Goal: Task Accomplishment & Management: Manage account settings

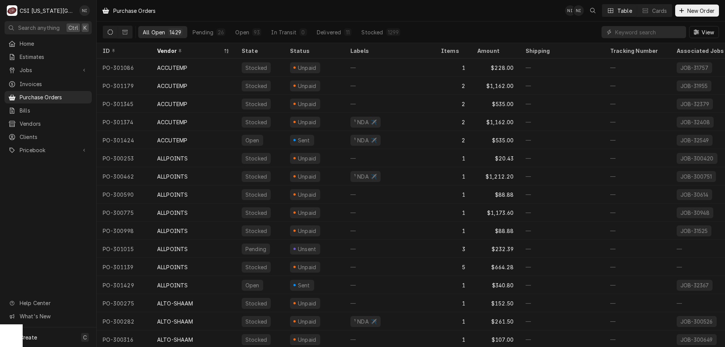
click at [637, 28] on input "Dynamic Content Wrapper" at bounding box center [648, 32] width 67 height 12
click at [638, 33] on input "Dynamic Content Wrapper" at bounding box center [648, 32] width 67 height 12
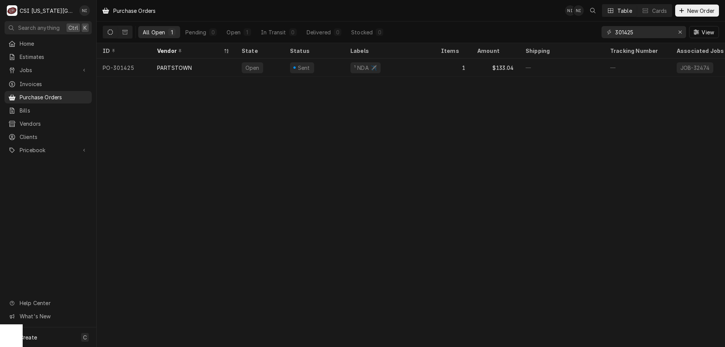
type input "301425"
click at [199, 65] on div "PARTSTOWN" at bounding box center [193, 67] width 85 height 18
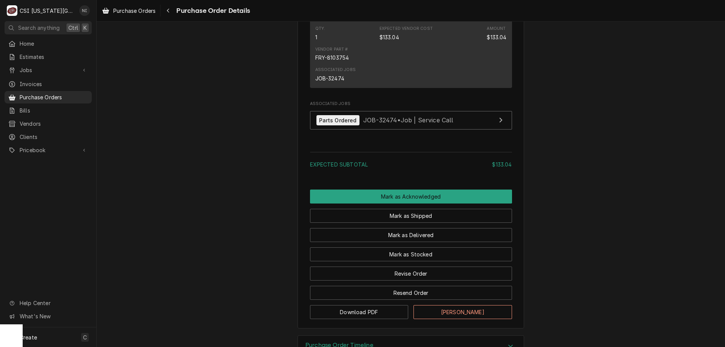
scroll to position [530, 0]
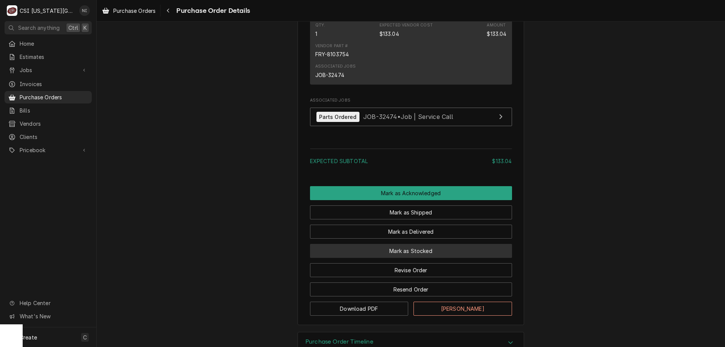
click at [420, 258] on button "Mark as Stocked" at bounding box center [411, 251] width 202 height 14
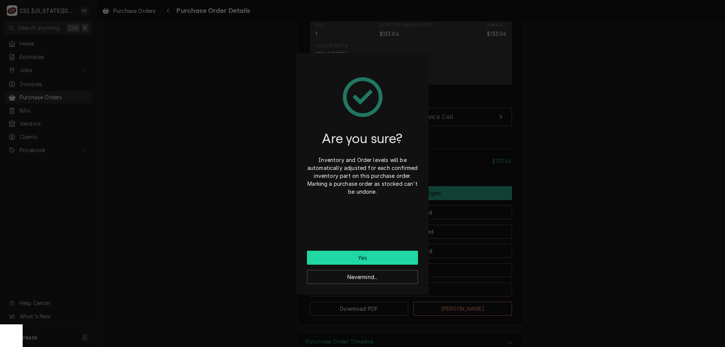
click at [374, 259] on button "Yes" at bounding box center [362, 258] width 111 height 14
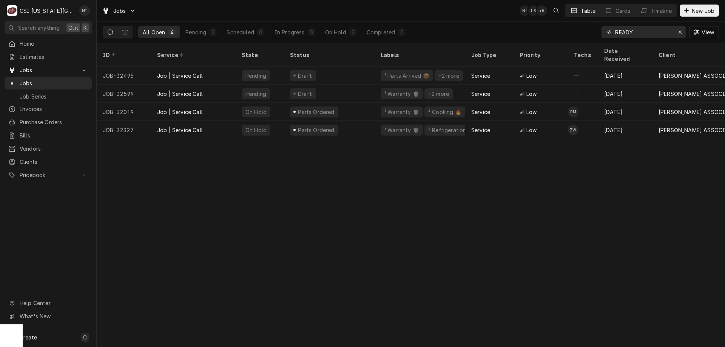
drag, startPoint x: 621, startPoint y: 30, endPoint x: 583, endPoint y: 27, distance: 38.6
click at [581, 29] on div "All Open 4 Pending 2 Scheduled 0 In Progress 0 On Hold 2 Completed 0 READY View" at bounding box center [411, 32] width 616 height 21
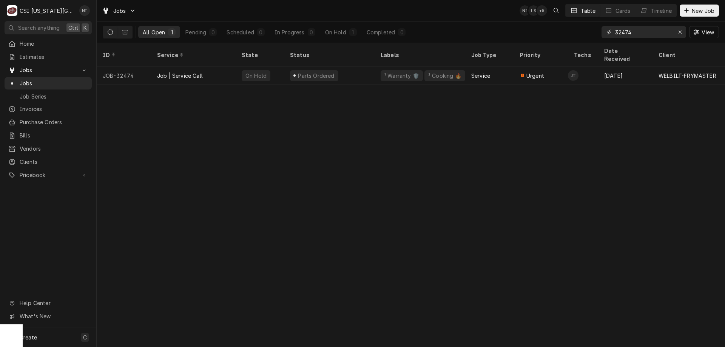
type input "32474"
click at [229, 69] on div "Job | Service Call" at bounding box center [193, 75] width 85 height 18
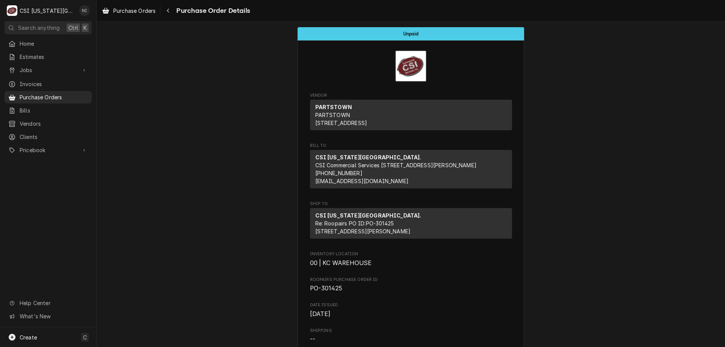
click at [66, 93] on span "Purchase Orders" at bounding box center [54, 97] width 68 height 8
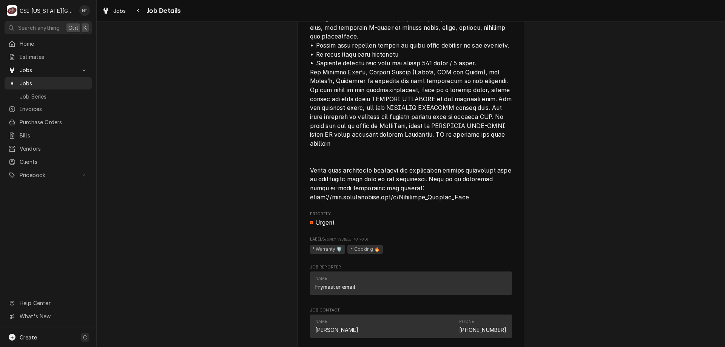
scroll to position [1529, 0]
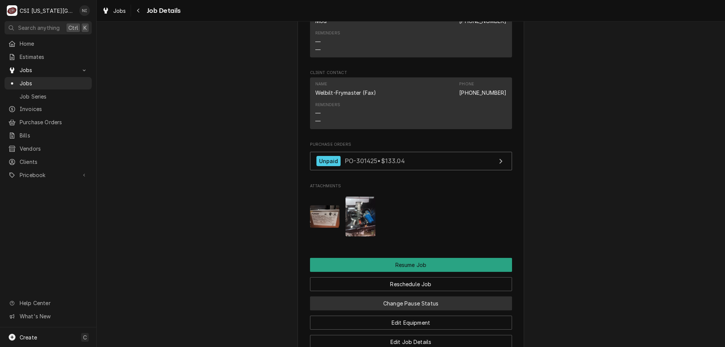
click at [446, 305] on button "Change Pause Status" at bounding box center [411, 303] width 202 height 14
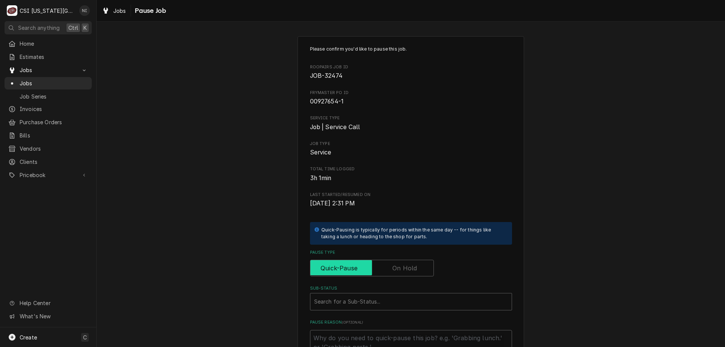
drag, startPoint x: 390, startPoint y: 263, endPoint x: 387, endPoint y: 276, distance: 13.5
click at [391, 265] on label "Pause Type" at bounding box center [372, 268] width 124 height 17
click at [391, 265] on input "Pause Type" at bounding box center [371, 268] width 117 height 17
checkbox input "true"
click at [380, 297] on div "Sub-Status" at bounding box center [411, 302] width 194 height 14
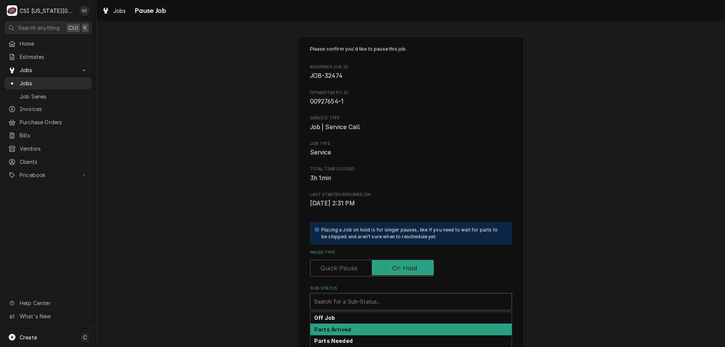
click at [348, 326] on div "Parts Arrived" at bounding box center [410, 329] width 201 height 12
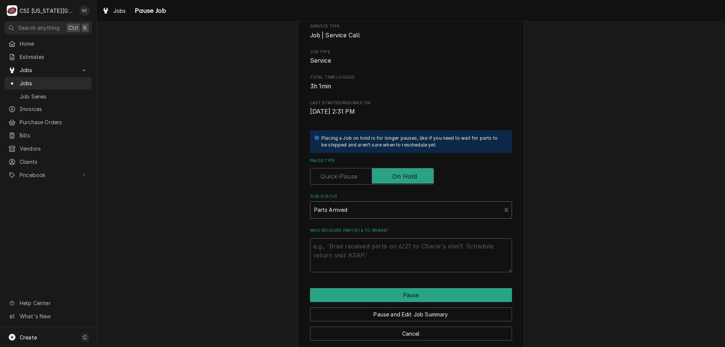
scroll to position [102, 0]
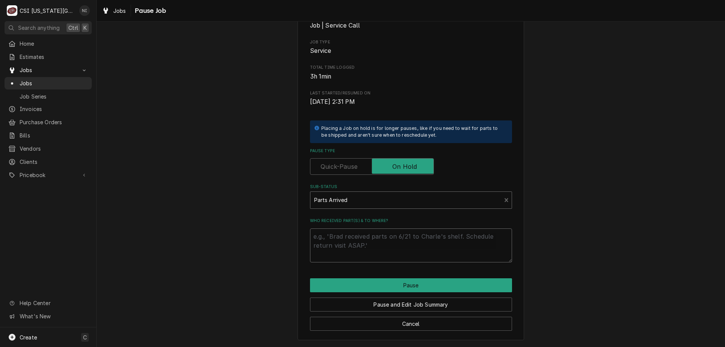
click at [420, 234] on textarea "Who received part(s) & to where?" at bounding box center [411, 245] width 202 height 34
type textarea "x"
type textarea "pa"
type textarea "x"
type textarea "par"
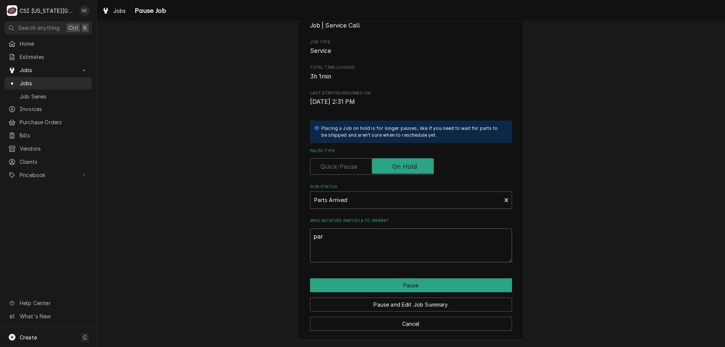
type textarea "x"
type textarea "para"
type textarea "x"
type textarea "paras"
type textarea "x"
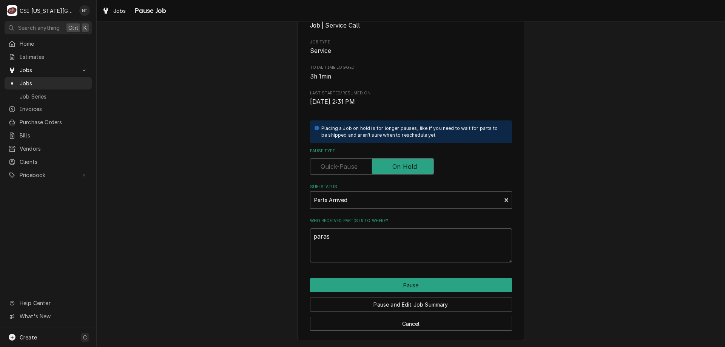
type textarea "para"
type textarea "x"
type textarea "par"
type textarea "x"
type textarea "part"
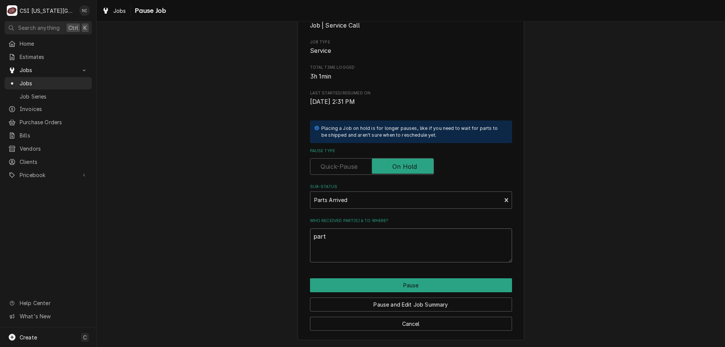
type textarea "x"
type textarea "parts"
type textarea "x"
type textarea "parts"
type textarea "x"
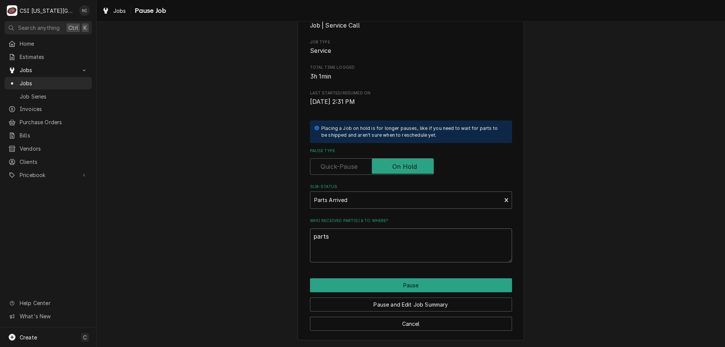
type textarea "parts o"
type textarea "x"
type textarea "parts on"
type textarea "x"
type textarea "parts on"
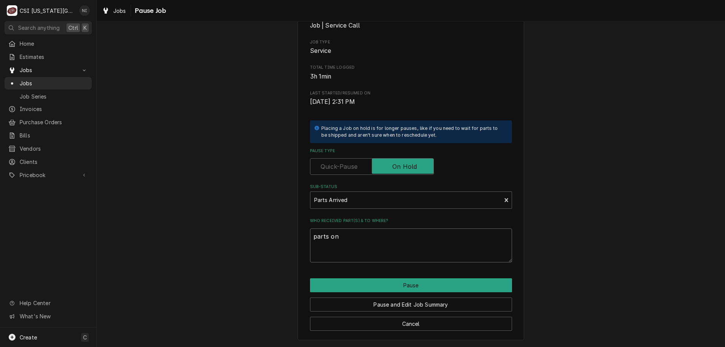
type textarea "x"
type textarea "parts on m"
type textarea "x"
type textarea "parts on ma"
type textarea "x"
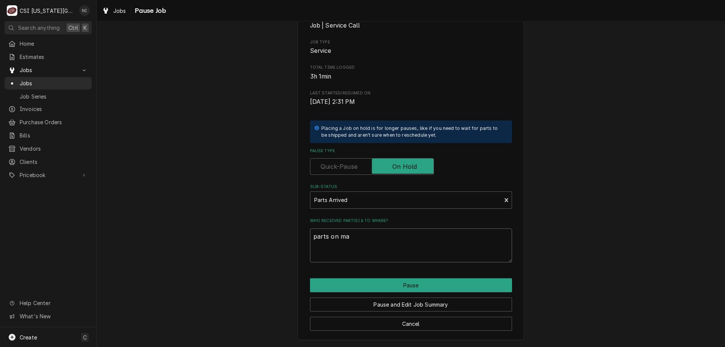
type textarea "parts on mar"
type textarea "x"
type textarea "parts on mars"
type textarea "x"
type textarea "parts on marsh"
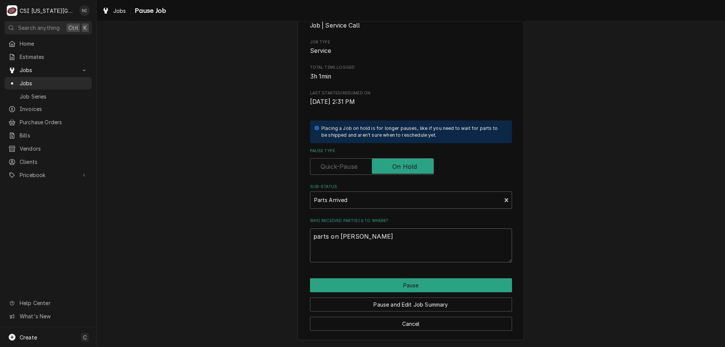
type textarea "x"
type textarea "parts on marsha"
type textarea "x"
type textarea "parts on marshal"
type textarea "x"
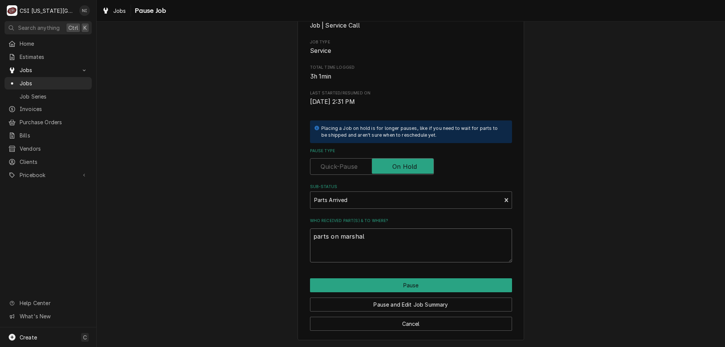
type textarea "parts on marshall"
type textarea "x"
type textarea "parts on marshall"
type textarea "x"
type textarea "parts on marshall s"
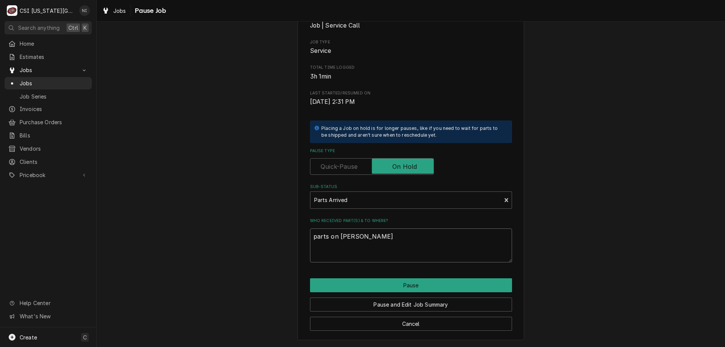
type textarea "x"
type textarea "parts on marshall sh"
type textarea "x"
type textarea "parts on marshall she"
type textarea "x"
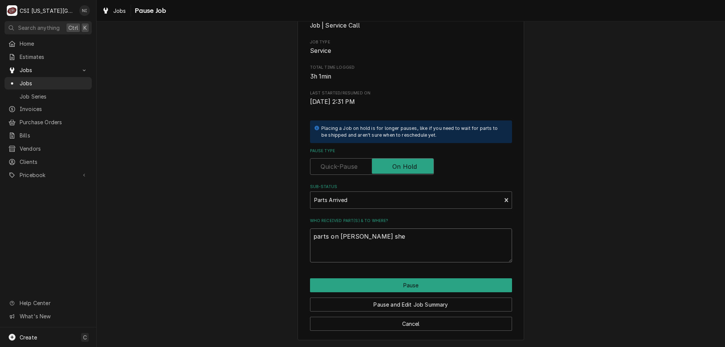
type textarea "parts on marshall shel"
type textarea "x"
type textarea "parts on marshall shelf"
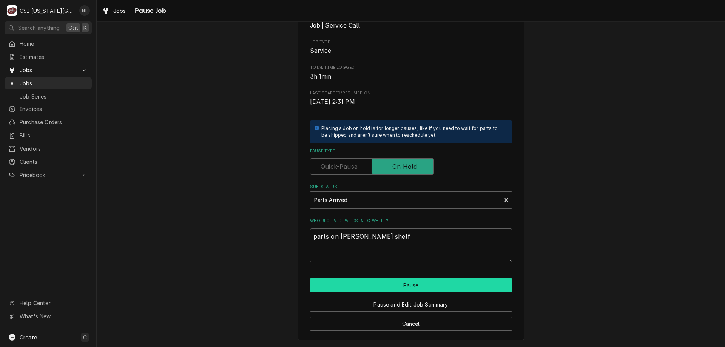
click at [445, 281] on button "Pause" at bounding box center [411, 285] width 202 height 14
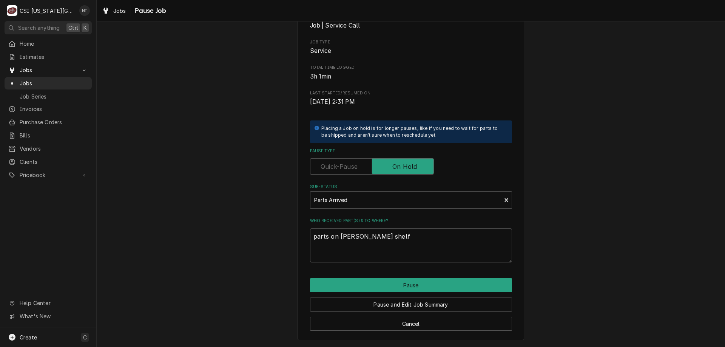
type textarea "x"
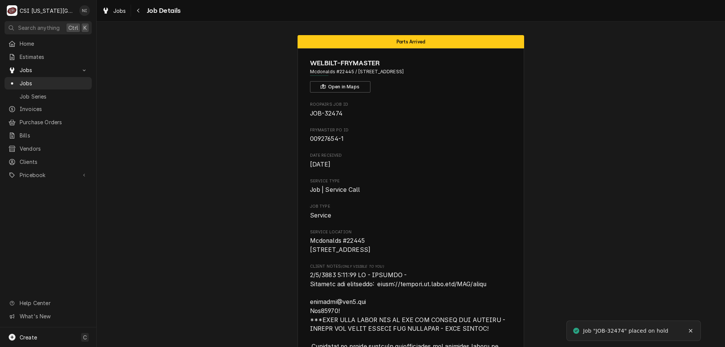
click at [54, 80] on span "Jobs" at bounding box center [54, 83] width 68 height 8
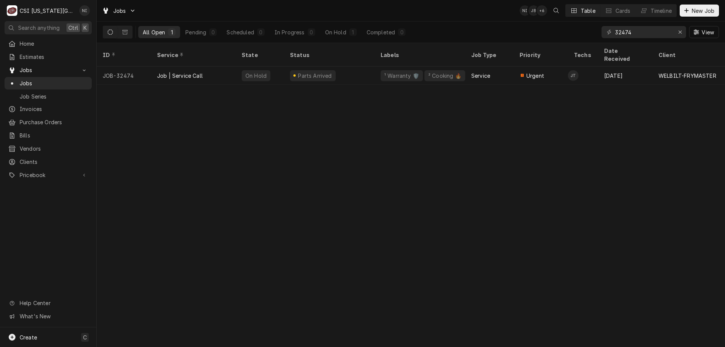
click at [164, 247] on div "ID Service State Status Labels Job Type Priority Techs Date Received Client Loc…" at bounding box center [411, 195] width 628 height 304
drag, startPoint x: 634, startPoint y: 31, endPoint x: 505, endPoint y: 32, distance: 129.8
click at [504, 33] on div "All Open 1 Pending 0 Scheduled 0 In Progress 0 On Hold 1 Completed 0 32474 View" at bounding box center [411, 32] width 616 height 21
type input "32549"
click at [221, 66] on div "Job | Service Call" at bounding box center [193, 75] width 85 height 18
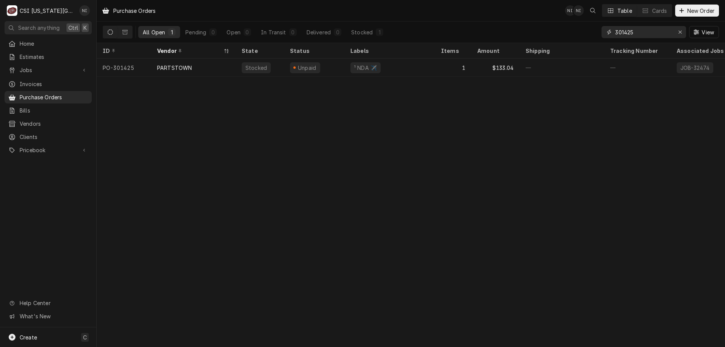
click at [634, 33] on input "301425" at bounding box center [643, 32] width 57 height 12
type input "301424"
click at [394, 61] on div "¹ NDA ✈️" at bounding box center [389, 67] width 91 height 18
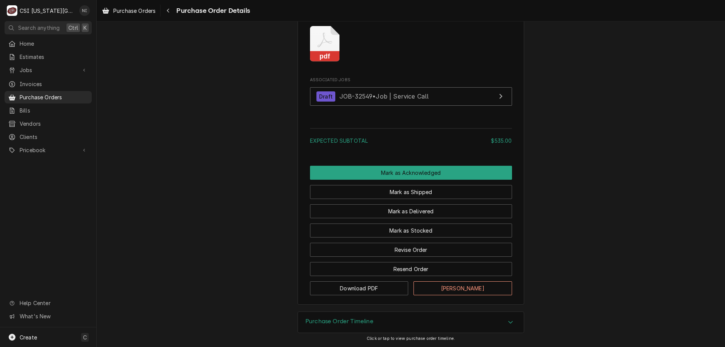
scroll to position [776, 0]
click at [415, 237] on button "Mark as Stocked" at bounding box center [411, 230] width 202 height 14
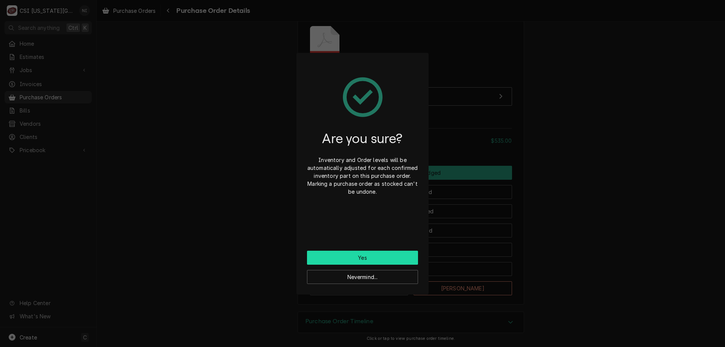
click at [401, 252] on button "Yes" at bounding box center [362, 258] width 111 height 14
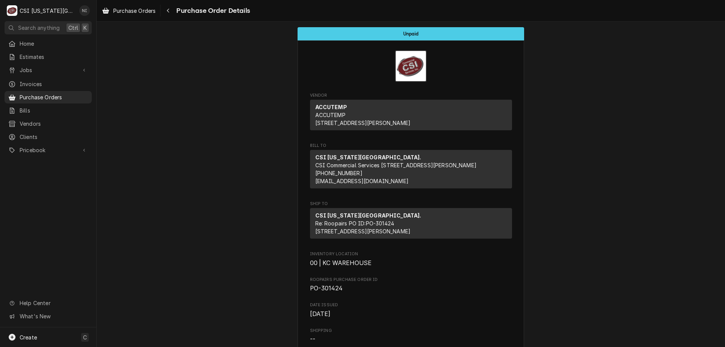
click at [58, 93] on span "Purchase Orders" at bounding box center [54, 97] width 68 height 8
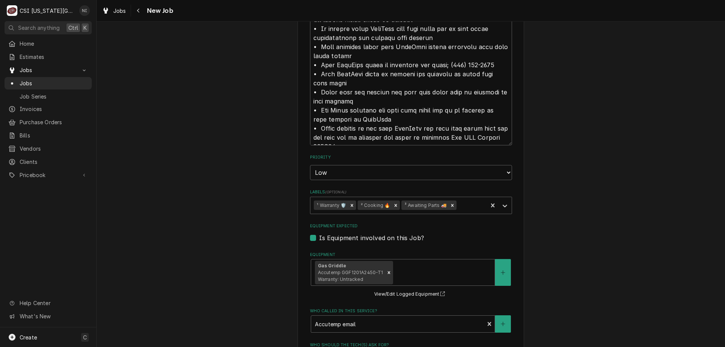
scroll to position [1221, 0]
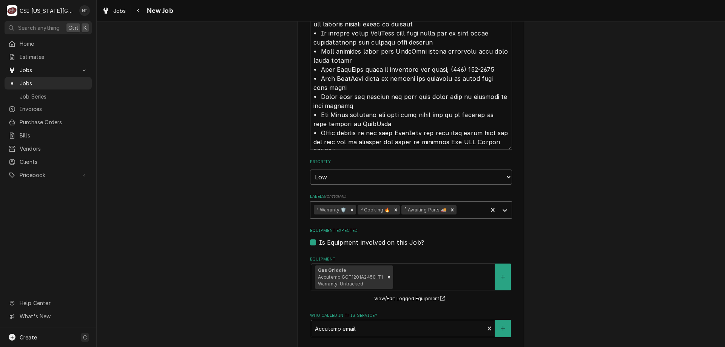
drag, startPoint x: 447, startPoint y: 200, endPoint x: 451, endPoint y: 200, distance: 4.2
click at [449, 207] on icon "Remove ³ Awaiting Parts 🚚" at bounding box center [451, 209] width 5 height 5
click at [503, 206] on icon "Labels" at bounding box center [505, 210] width 8 height 8
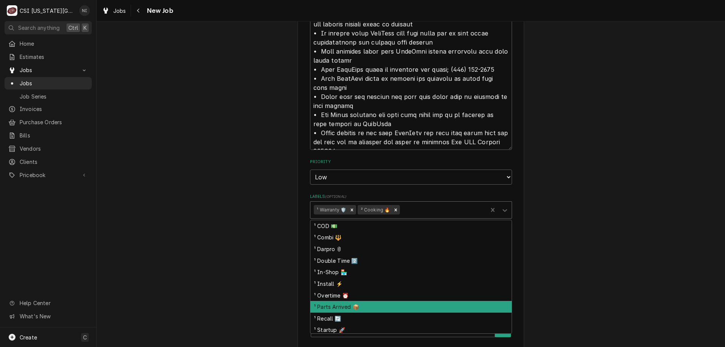
click at [340, 301] on div "¹ Parts Arrived 📦" at bounding box center [410, 307] width 201 height 12
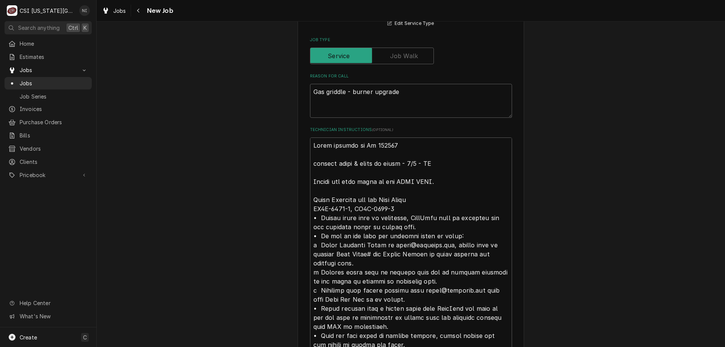
scroll to position [587, 0]
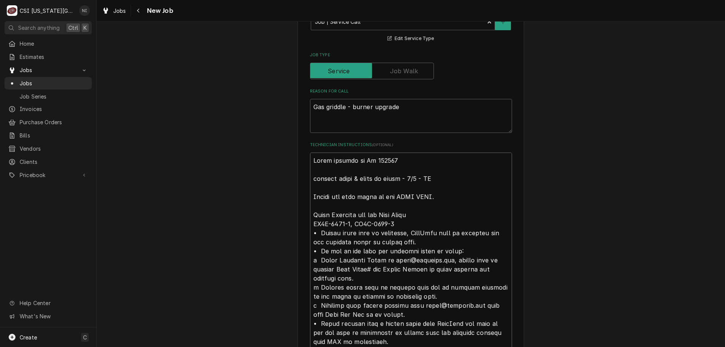
type textarea "x"
type textarea "Parts ordered on Po 301424 emailed parts & lindy to order - 9/4 - LS Please set…"
type textarea "x"
type textarea "p Parts ordered on Po 301424 emailed parts & lindy to order - 9/4 - LS Please s…"
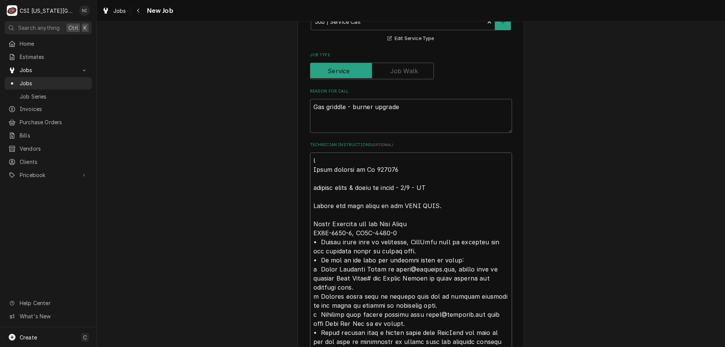
type textarea "x"
type textarea "pa Parts ordered on Po 301424 emailed parts & lindy to order - 9/4 - LS Please …"
type textarea "x"
type textarea "par Parts ordered on Po 301424 emailed parts & lindy to order - 9/4 - LS Please…"
type textarea "x"
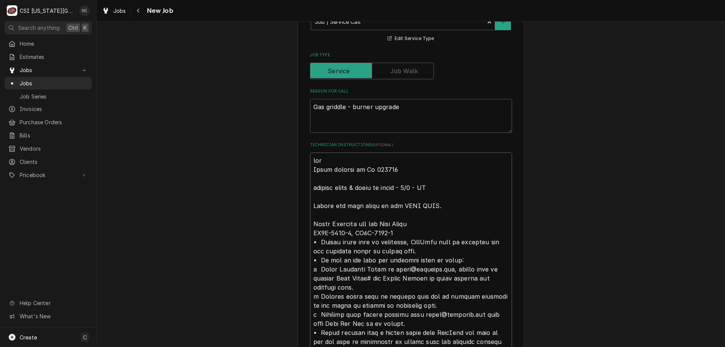
type textarea "part Parts ordered on Po 301424 emailed parts & lindy to order - 9/4 - LS Pleas…"
type textarea "x"
type textarea "parts Parts ordered on Po 301424 emailed parts & lindy to order - 9/4 - LS Plea…"
type textarea "x"
type textarea "parts Parts ordered on Po 301424 emailed parts & lindy to order - 9/4 - LS Plea…"
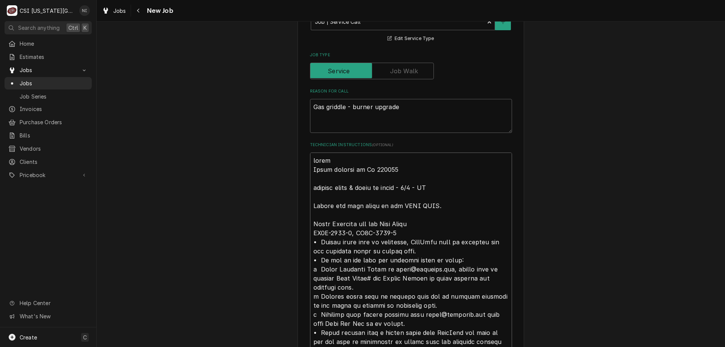
type textarea "x"
type textarea "parts o Parts ordered on Po 301424 emailed parts & lindy to order - 9/4 - LS Pl…"
type textarea "x"
type textarea "parts on Parts ordered on Po 301424 emailed parts & lindy to order - 9/4 - LS P…"
type textarea "x"
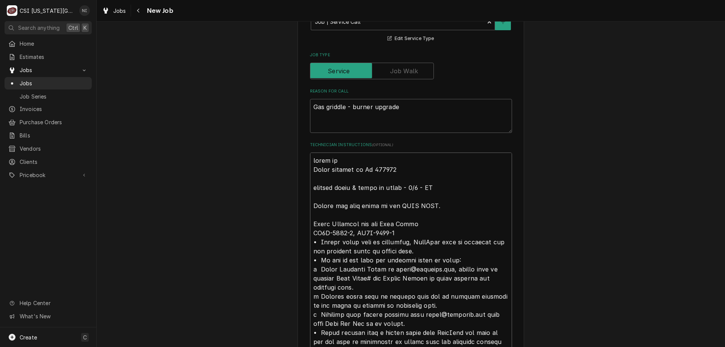
type textarea "parts on Parts ordered on Po 301424 emailed parts & lindy to order - 9/4 - LS P…"
type textarea "x"
type textarea "parts on th Parts ordered on Po 301424 emailed parts & lindy to order - 9/4 - L…"
type textarea "x"
type textarea "parts on the Parts ordered on Po 301424 emailed parts & lindy to order - 9/4 - …"
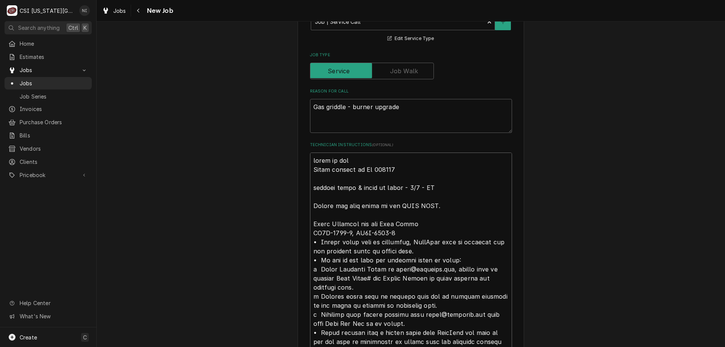
type textarea "x"
type textarea "parts on the Parts ordered on Po 301424 emailed parts & lindy to order - 9/4 - …"
type textarea "x"
type textarea "parts on the u Parts ordered on Po 301424 emailed parts & lindy to order - 9/4 …"
type textarea "x"
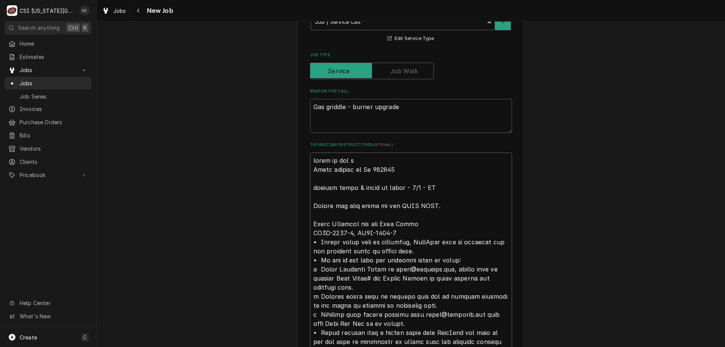
type textarea "parts on the un Parts ordered on Po 301424 emailed parts & lindy to order - 9/4…"
type textarea "x"
type textarea "parts on the uns Parts ordered on Po 301424 emailed parts & lindy to order - 9/…"
type textarea "x"
type textarea "parts on the un Parts ordered on Po 301424 emailed parts & lindy to order - 9/4…"
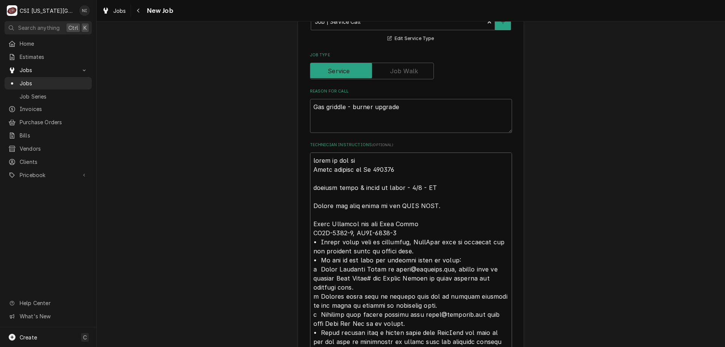
type textarea "x"
type textarea "parts on the una Parts ordered on Po 301424 emailed parts & lindy to order - 9/…"
type textarea "x"
type textarea "parts on the unas Parts ordered on Po 301424 emailed parts & lindy to order - 9…"
type textarea "x"
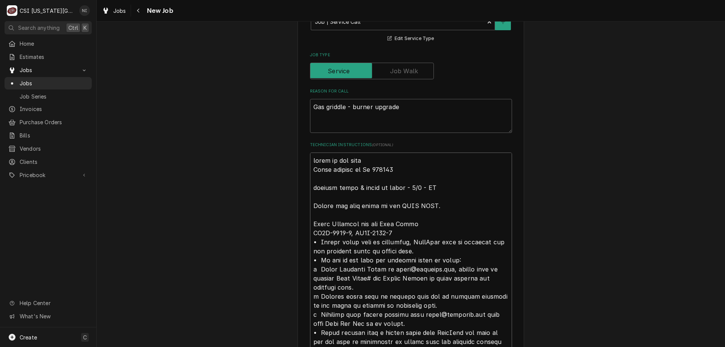
type textarea "parts on the unass Parts ordered on Po 301424 emailed parts & lindy to order - …"
type textarea "x"
type textarea "parts on the unassi Parts ordered on Po 301424 emailed parts & lindy to order -…"
type textarea "x"
type textarea "parts on the unassig Parts ordered on Po 301424 emailed parts & lindy to order …"
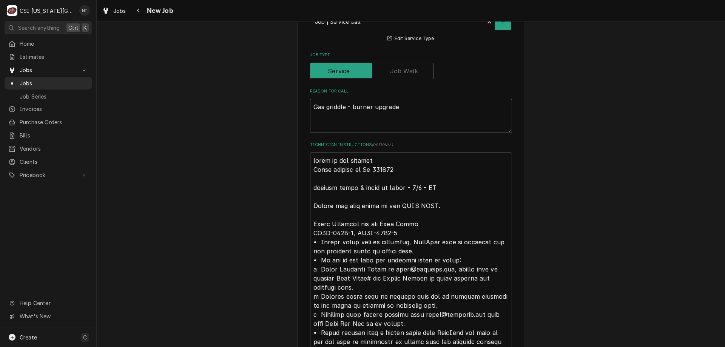
type textarea "x"
type textarea "parts on the unassign Parts ordered on Po 301424 emailed parts & lindy to order…"
type textarea "x"
type textarea "parts on the unassigne Parts ordered on Po 301424 emailed parts & lindy to orde…"
type textarea "x"
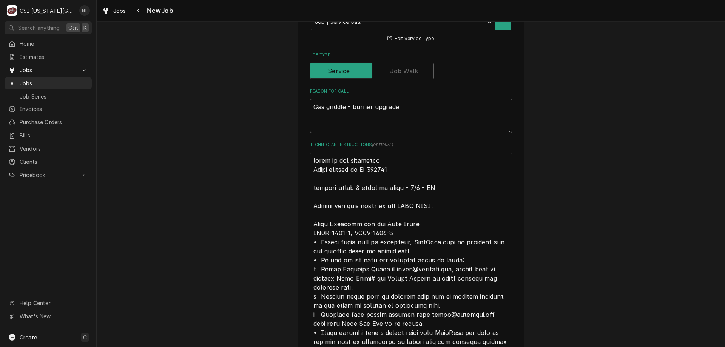
type textarea "parts on the unassigned Parts ordered on Po 301424 emailed parts & lindy to ord…"
type textarea "x"
type textarea "parts on the unassigned s Parts ordered on Po 301424 emailed parts & lindy to o…"
type textarea "x"
type textarea "parts on the unassigned sh Parts ordered on Po 301424 emailed parts & lindy to …"
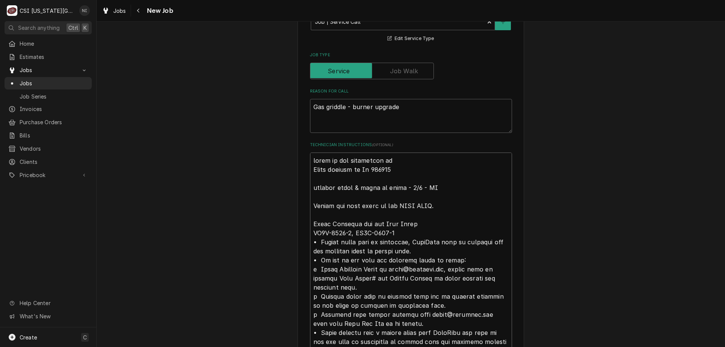
type textarea "x"
type textarea "parts on the unassigned shl Parts ordered on Po 301424 emailed parts & lindy to…"
type textarea "x"
type textarea "parts on the unassigned sh Parts ordered on Po 301424 emailed parts & lindy to …"
type textarea "x"
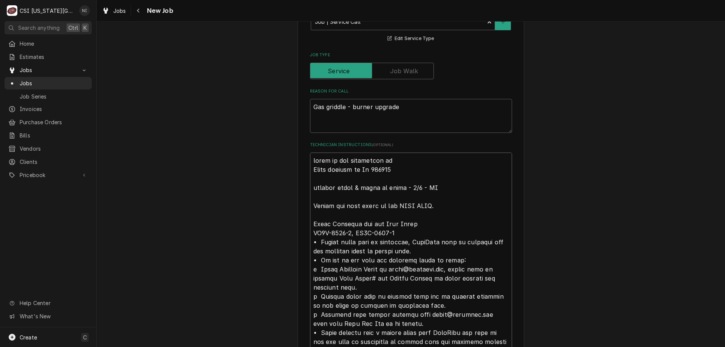
type textarea "parts on the unassigned she Parts ordered on Po 301424 emailed parts & lindy to…"
type textarea "x"
type textarea "parts on the unassigned shel Parts ordered on Po 301424 emailed parts & lindy t…"
type textarea "x"
type textarea "parts on the unassigned shelf Parts ordered on Po 301424 emailed parts & lindy …"
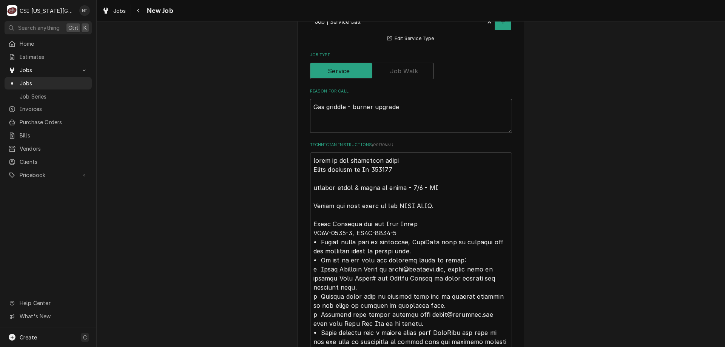
type textarea "x"
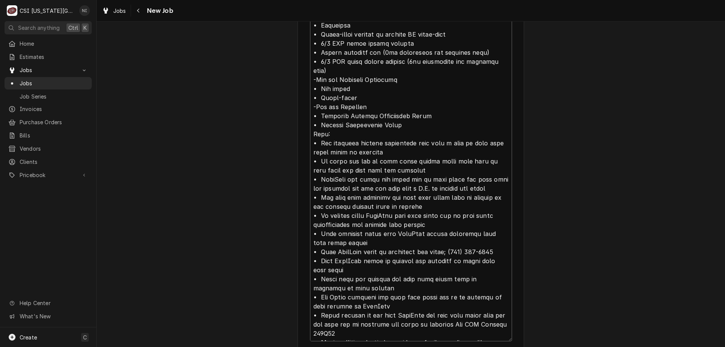
scroll to position [1470, 0]
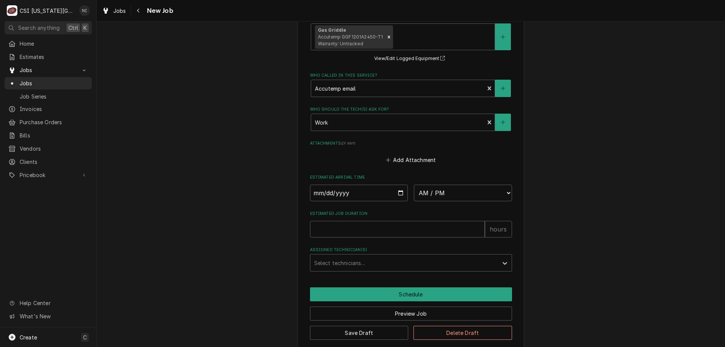
type textarea "parts on the unassigned shelf Parts ordered on Po 301424 emailed parts & lindy …"
drag, startPoint x: 345, startPoint y: 317, endPoint x: 345, endPoint y: 321, distance: 3.8
click at [345, 326] on button "Save Draft" at bounding box center [359, 333] width 99 height 14
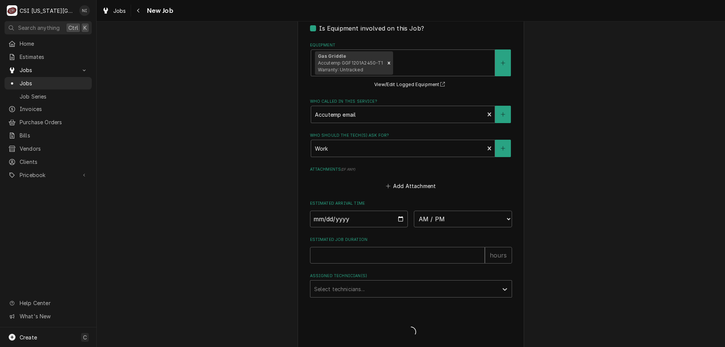
type textarea "x"
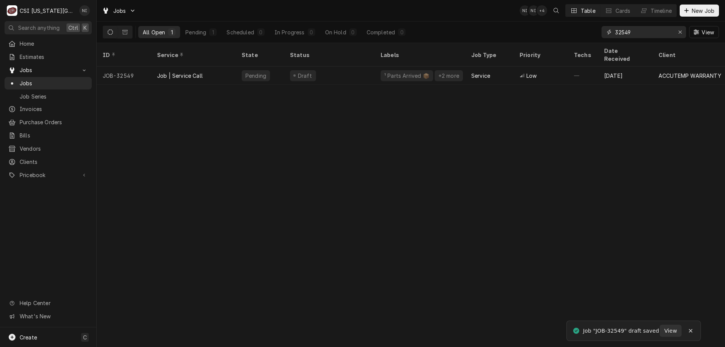
click at [679, 27] on button "Erase input" at bounding box center [680, 32] width 12 height 12
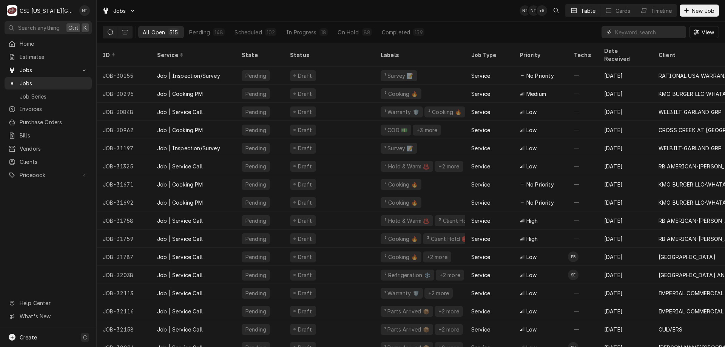
click at [662, 32] on input "Dynamic Content Wrapper" at bounding box center [648, 32] width 67 height 12
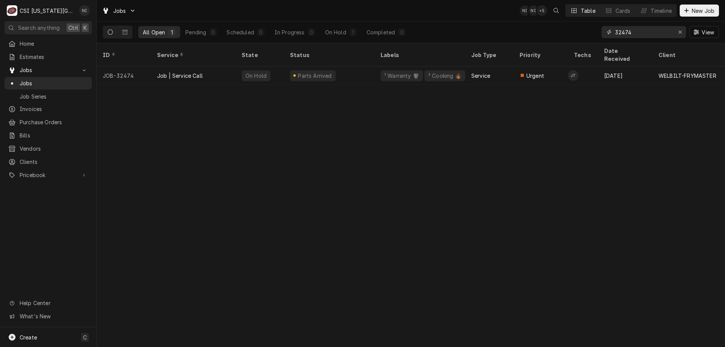
type input "32474"
click at [216, 66] on div "Job | Service Call" at bounding box center [193, 75] width 85 height 18
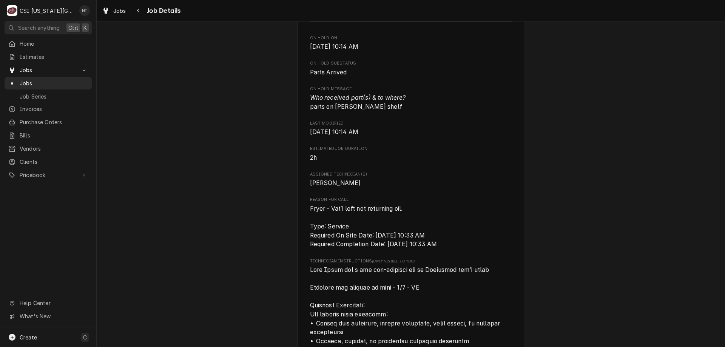
scroll to position [812, 0]
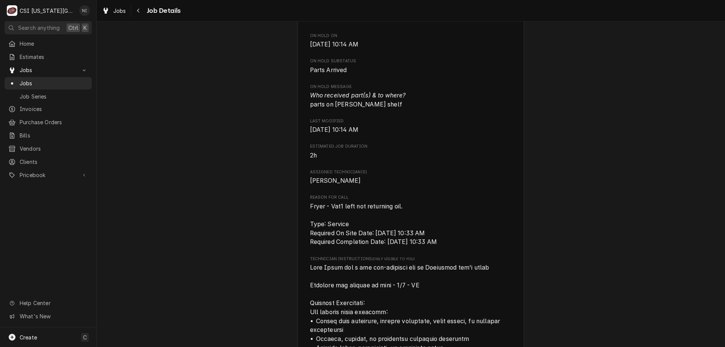
click at [68, 79] on span "Jobs" at bounding box center [54, 83] width 68 height 8
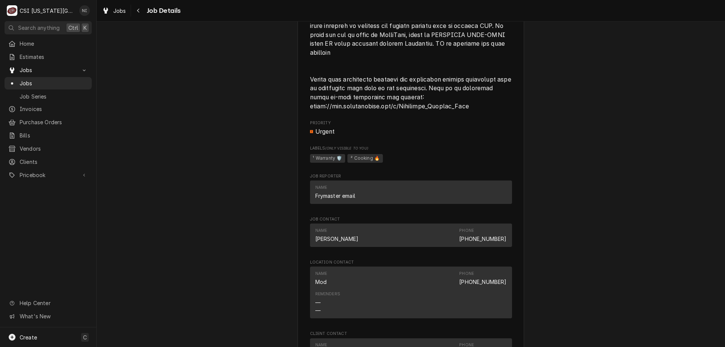
scroll to position [1766, 0]
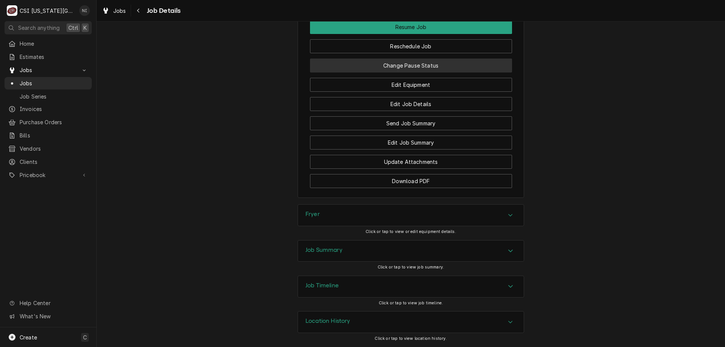
click at [406, 67] on button "Change Pause Status" at bounding box center [411, 65] width 202 height 14
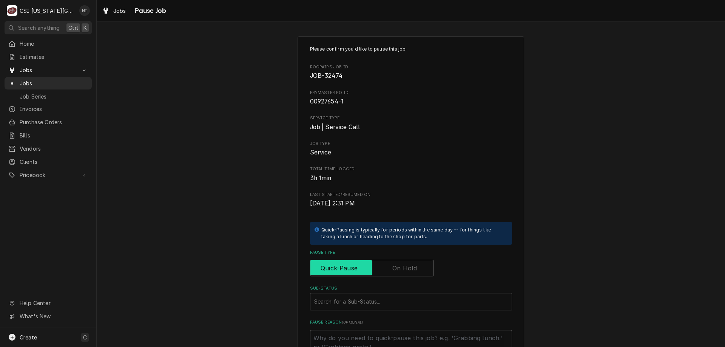
drag, startPoint x: 408, startPoint y: 262, endPoint x: 397, endPoint y: 289, distance: 28.8
click at [406, 264] on label "Pause Type" at bounding box center [372, 268] width 124 height 17
click at [406, 264] on input "Pause Type" at bounding box center [371, 268] width 117 height 17
checkbox input "true"
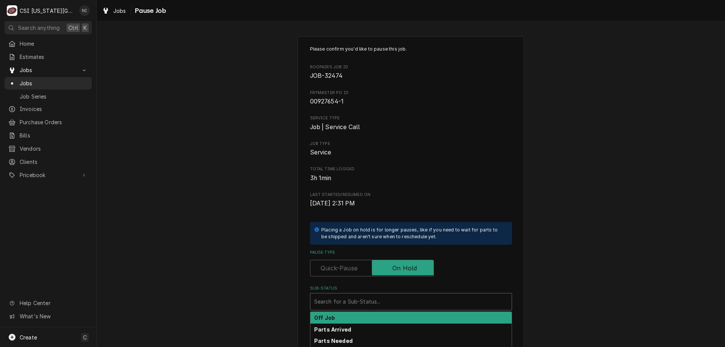
click at [396, 299] on div "Sub-Status" at bounding box center [411, 302] width 194 height 14
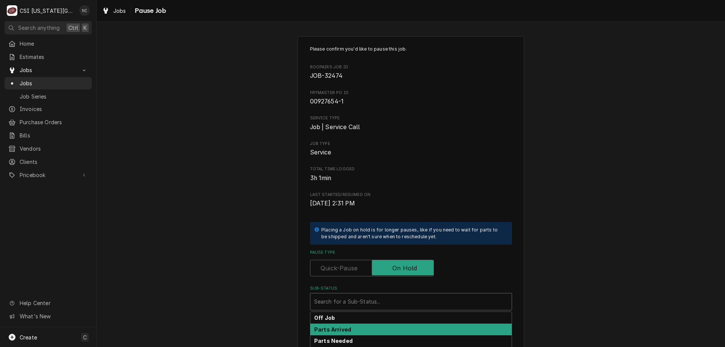
click at [351, 331] on div "Parts Arrived" at bounding box center [410, 329] width 201 height 12
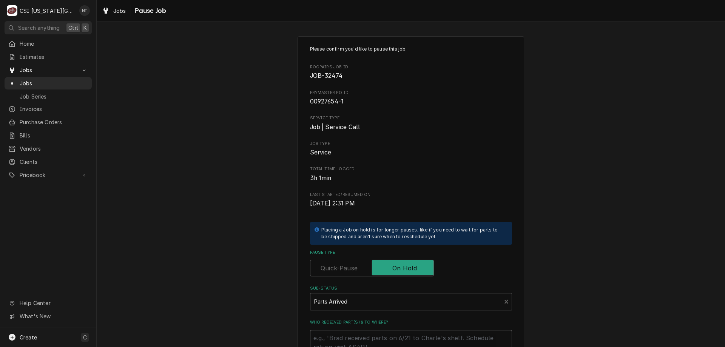
click at [351, 334] on textarea "Who received part(s) & to where?" at bounding box center [411, 347] width 202 height 34
type textarea "x"
type textarea "p"
type textarea "x"
type textarea "par"
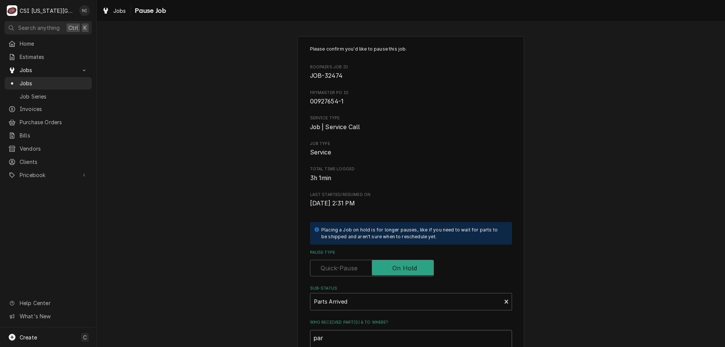
type textarea "x"
type textarea "pars"
type textarea "x"
type textarea "par"
type textarea "x"
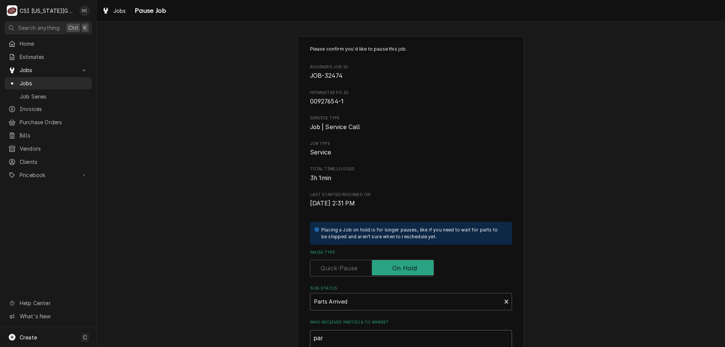
type textarea "part"
type textarea "x"
type textarea "parts"
type textarea "x"
type textarea "parts"
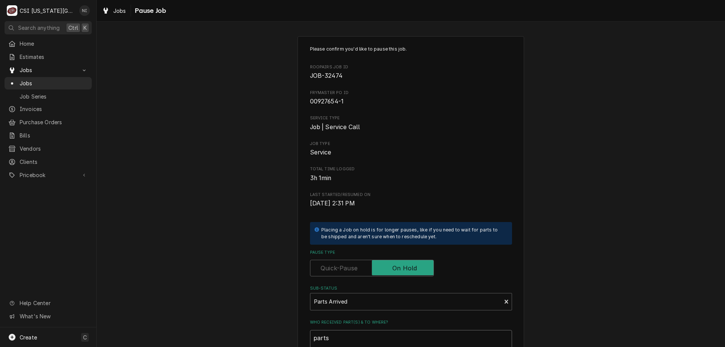
type textarea "x"
type textarea "parts o"
type textarea "x"
type textarea "parts on"
type textarea "x"
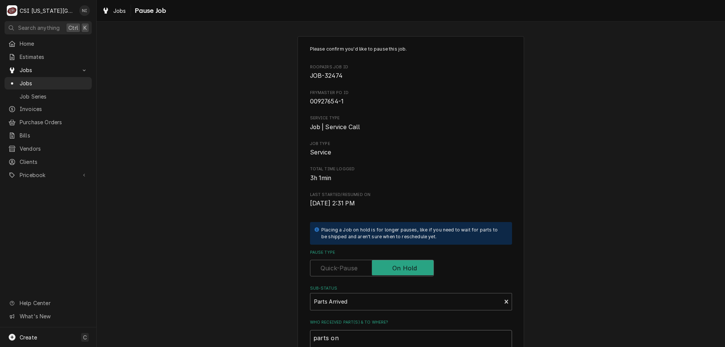
type textarea "parts on"
type textarea "x"
type textarea "parts on j"
type textarea "x"
type textarea "parts on ji"
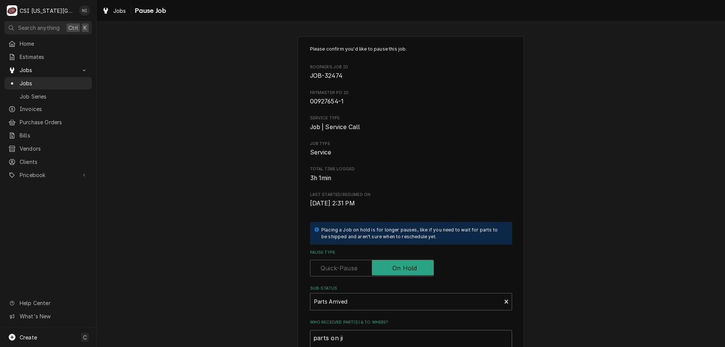
type textarea "x"
type textarea "parts on jim"
type textarea "x"
type textarea "parts on jimm"
type textarea "x"
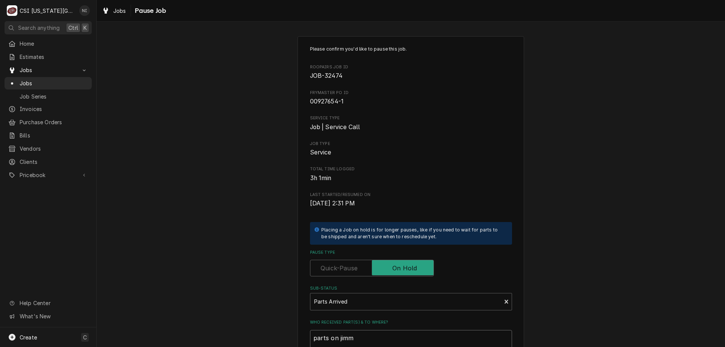
type textarea "parts on jimmy"
type textarea "x"
type textarea "parts on jimmy"
type textarea "x"
type textarea "parts on jimmy s"
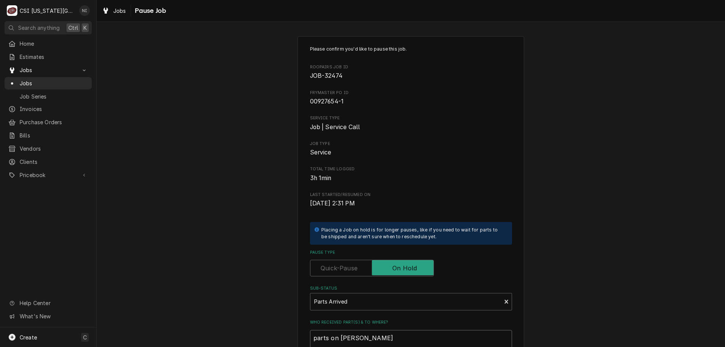
type textarea "x"
type textarea "parts on jimmy sh"
type textarea "x"
type textarea "parts on jimmy she"
type textarea "x"
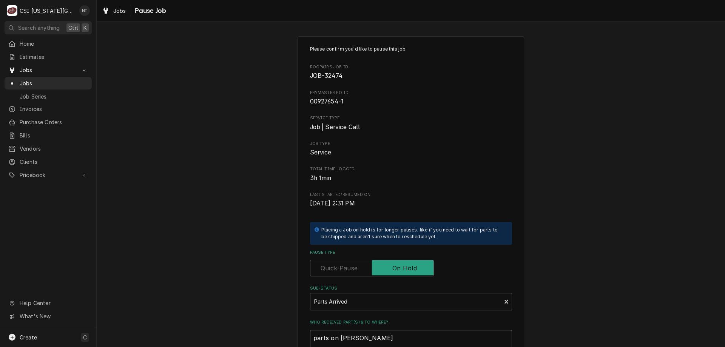
type textarea "parts on jimmy shel"
type textarea "x"
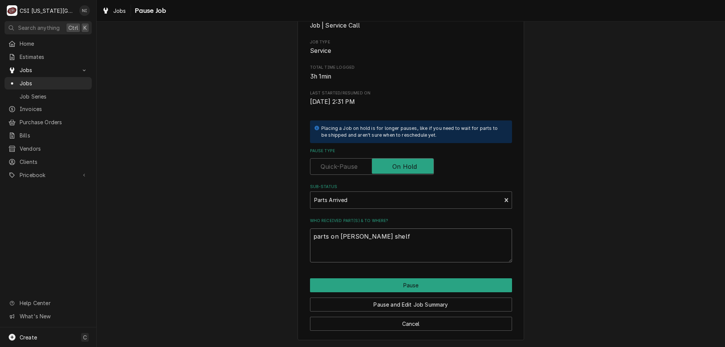
type textarea "parts on jimmy shelf"
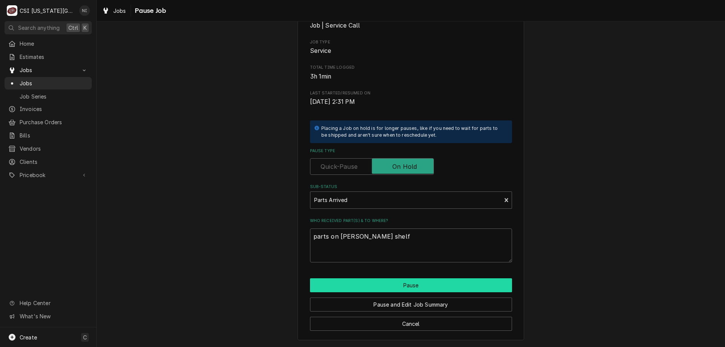
click at [446, 285] on button "Pause" at bounding box center [411, 285] width 202 height 14
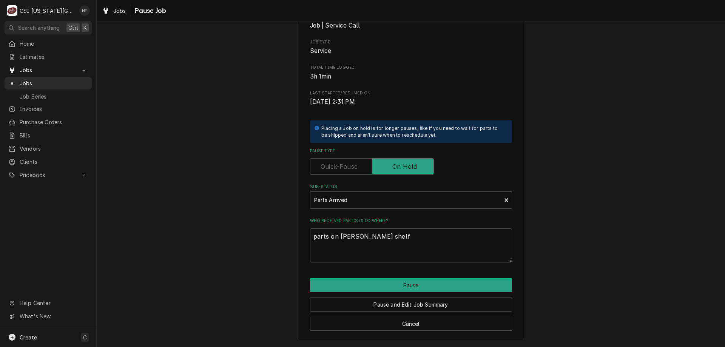
type textarea "x"
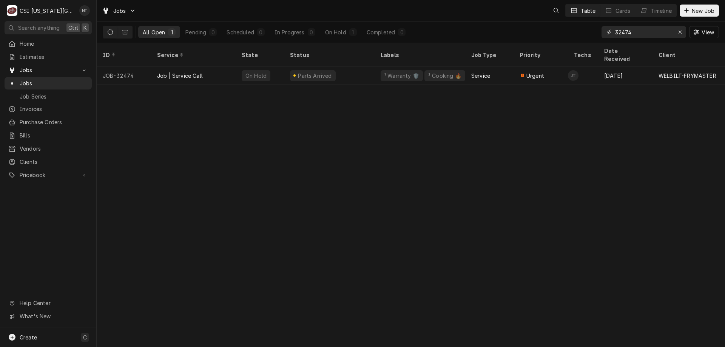
drag, startPoint x: 644, startPoint y: 35, endPoint x: 566, endPoint y: 36, distance: 77.8
click at [566, 36] on div "All Open 1 Pending 0 Scheduled 0 In Progress 0 On Hold 1 Completed 0 32474 View" at bounding box center [411, 32] width 616 height 21
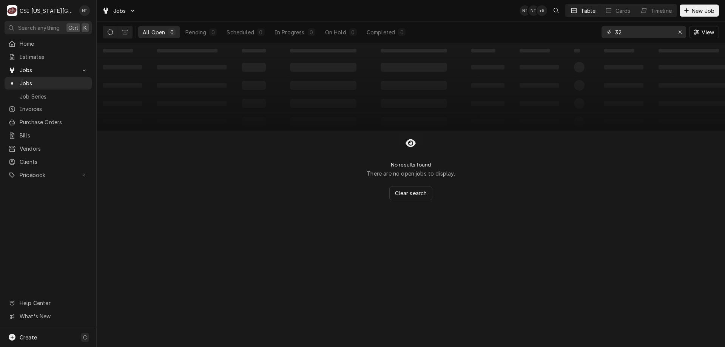
type input "3"
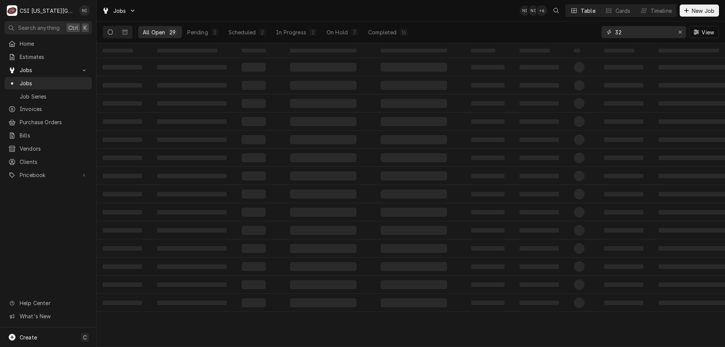
type input "3"
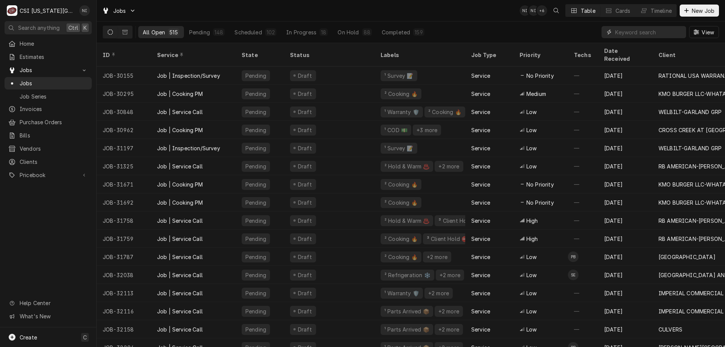
type input "2"
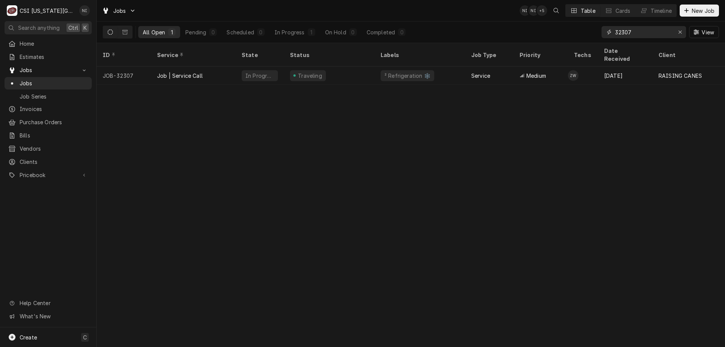
type input "32307"
click at [208, 67] on div "Job | Service Call" at bounding box center [193, 75] width 85 height 18
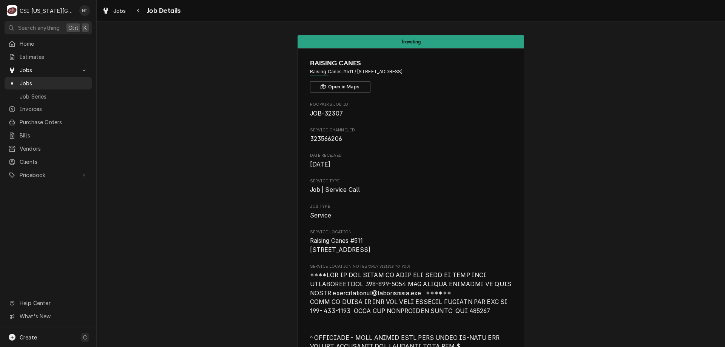
click at [326, 114] on span "JOB-32307" at bounding box center [326, 113] width 33 height 7
click at [327, 114] on span "JOB-32307" at bounding box center [326, 113] width 33 height 7
copy span "32307"
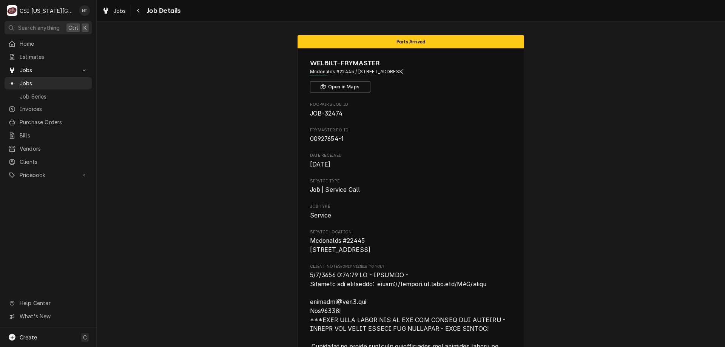
click at [68, 81] on span "Jobs" at bounding box center [54, 83] width 68 height 8
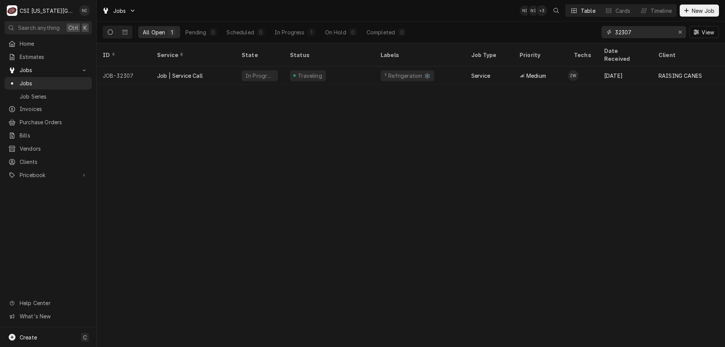
drag, startPoint x: 634, startPoint y: 33, endPoint x: 618, endPoint y: 37, distance: 16.0
click at [618, 37] on input "32307" at bounding box center [643, 32] width 57 height 12
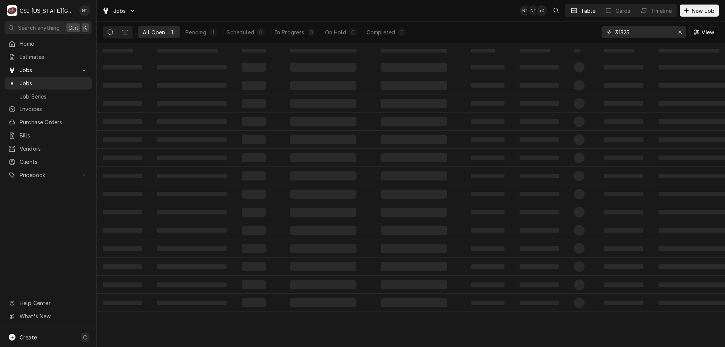
type input "31325"
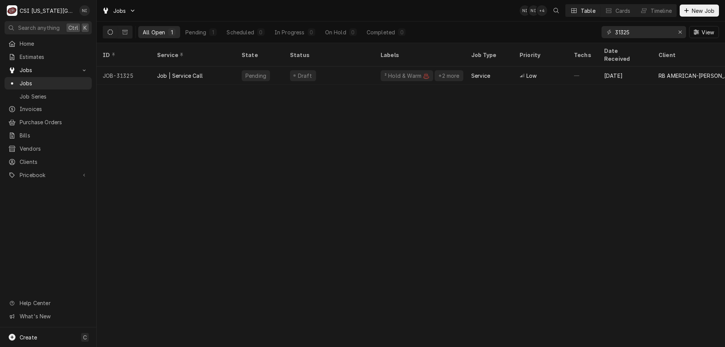
click at [356, 66] on div "Draft" at bounding box center [329, 75] width 91 height 18
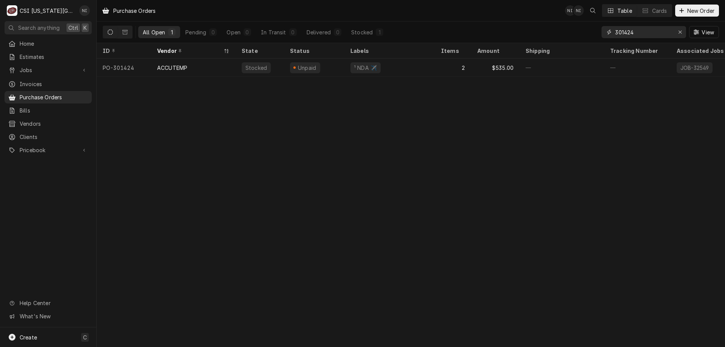
drag, startPoint x: 635, startPoint y: 35, endPoint x: 597, endPoint y: 39, distance: 38.7
click at [596, 39] on div "All Open 1 Pending 0 Open 0 In Transit 0 Delivered 0 Stocked 1 301424 View" at bounding box center [411, 32] width 616 height 21
type input "300875"
click at [428, 58] on div "—" at bounding box center [389, 67] width 91 height 18
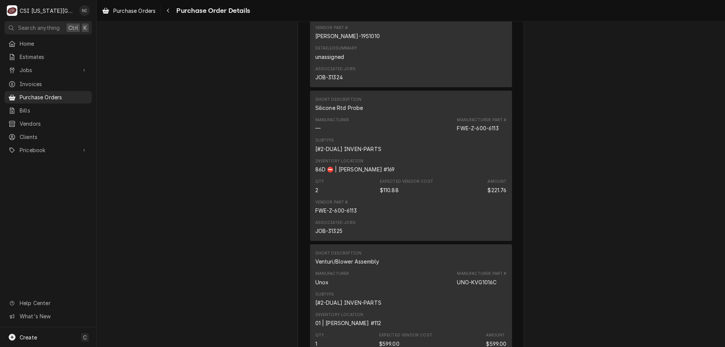
scroll to position [1441, 0]
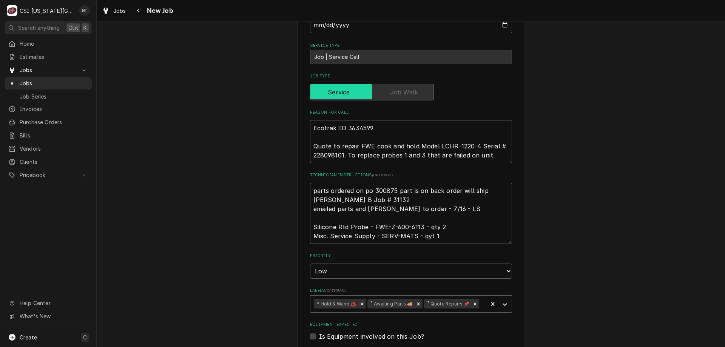
scroll to position [374, 0]
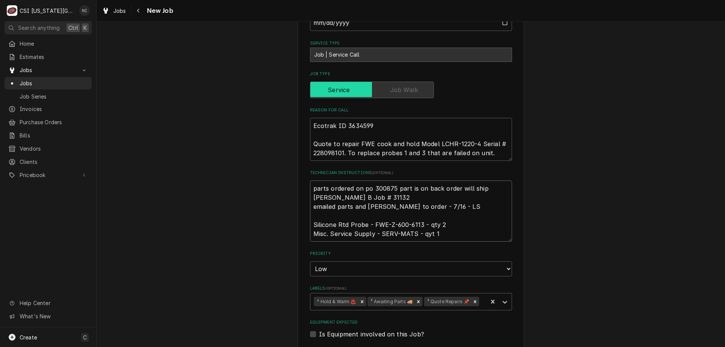
click at [310, 187] on textarea "parts ordered on po 300875 part is on back order will ship asap Kolton B Job # …" at bounding box center [411, 210] width 202 height 61
type textarea "x"
type textarea "parts ordered on po 300875 part is on back order will ship asap Kolton B Job # …"
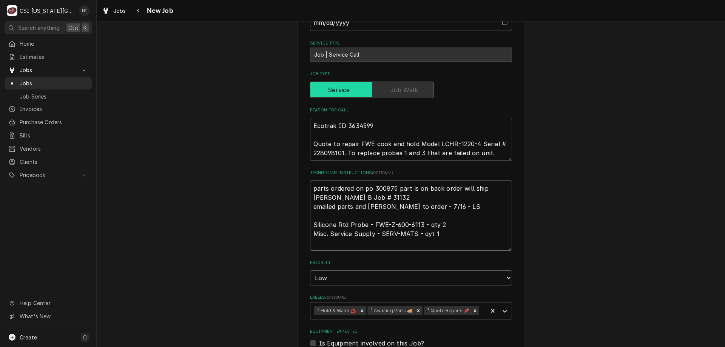
type textarea "x"
type textarea "parts ordered on po 300875 part is on back order will ship asap Kolton B Job # …"
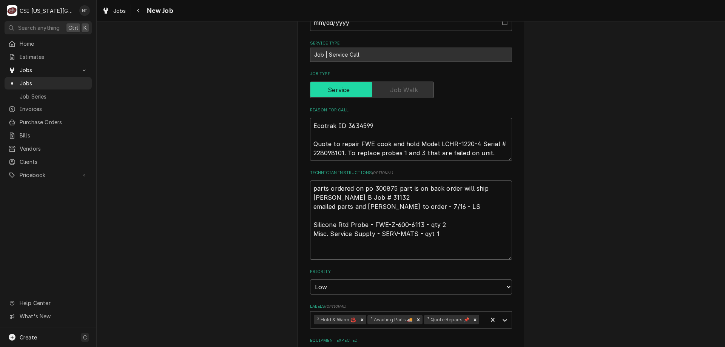
click at [332, 203] on textarea "parts ordered on po 300875 part is on back order will ship asap Kolton B Job # …" at bounding box center [411, 219] width 202 height 79
click at [329, 185] on textarea "parts ordered on po 300875 part is on back order will ship asap Kolton B Job # …" at bounding box center [411, 219] width 202 height 79
type textarea "x"
type textarea "P parts ordered on po 300875 part is on back order will ship asap Kolton B Job …"
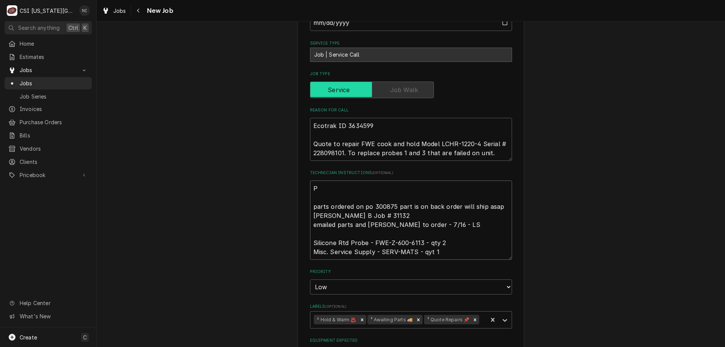
type textarea "x"
type textarea "Pa parts ordered on po 300875 part is on back order will ship asap Kolton B Job…"
type textarea "x"
type textarea "Par parts ordered on po 300875 part is on back order will ship asap Kolton B Jo…"
type textarea "x"
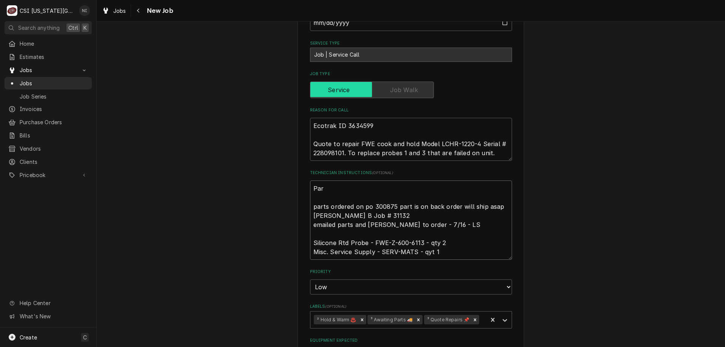
type textarea "Part parts ordered on po 300875 part is on back order will ship asap Kolton B J…"
type textarea "x"
type textarea "Part parts ordered on po 300875 part is on back order will ship asap Kolton B J…"
type textarea "x"
type textarea "Parts parts ordered on po 300875 part is on back order will ship asap Kolton B …"
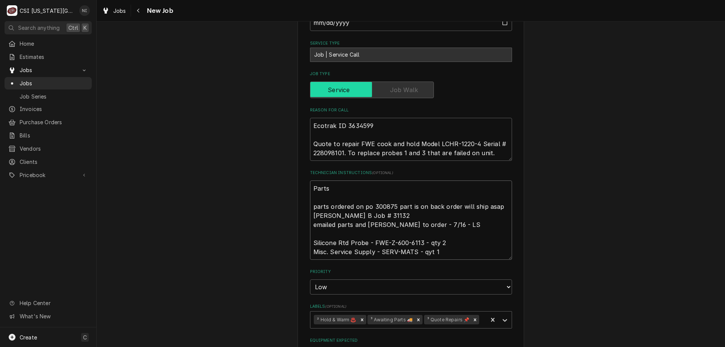
type textarea "x"
type textarea "Parts parts ordered on po 300875 part is on back order will ship asap Kolton B …"
type textarea "x"
type textarea "Parts o parts ordered on po 300875 part is on back order will ship asap Kolton …"
type textarea "x"
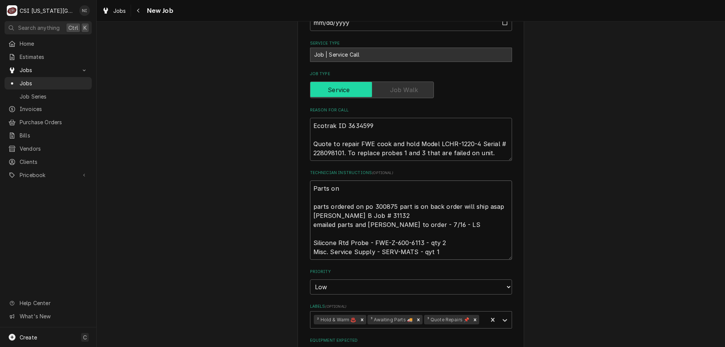
type textarea "Parts on parts ordered on po 300875 part is on back order will ship asap Kolton…"
type textarea "x"
type textarea "Parts on th parts ordered on po 300875 part is on back order will ship asap Kol…"
type textarea "x"
type textarea "Parts on the parts ordered on po 300875 part is on back order will ship asap Ko…"
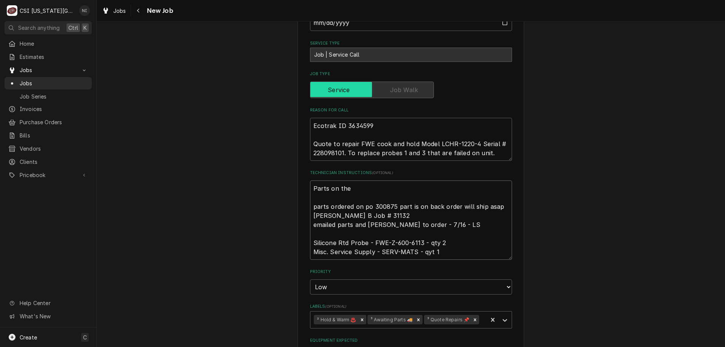
type textarea "x"
type textarea "Parts on the parts ordered on po 300875 part is on back order will ship asap Ko…"
type textarea "x"
type textarea "Parts on the u parts ordered on po 300875 part is on back order will ship asap …"
type textarea "x"
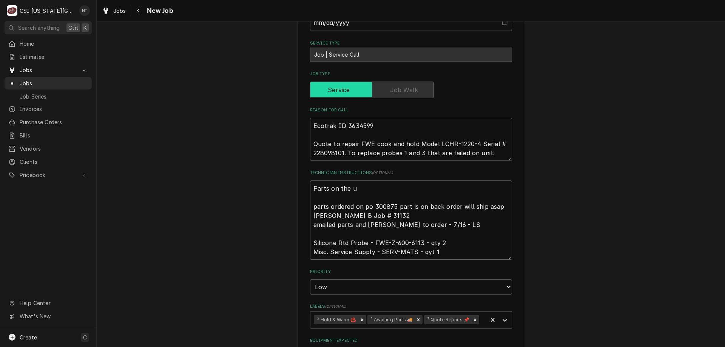
type textarea "Parts on the un parts ordered on po 300875 part is on back order will ship asap…"
type textarea "x"
type textarea "Parts on the una parts ordered on po 300875 part is on back order will ship asa…"
type textarea "x"
type textarea "Parts on the unas parts ordered on po 300875 part is on back order will ship as…"
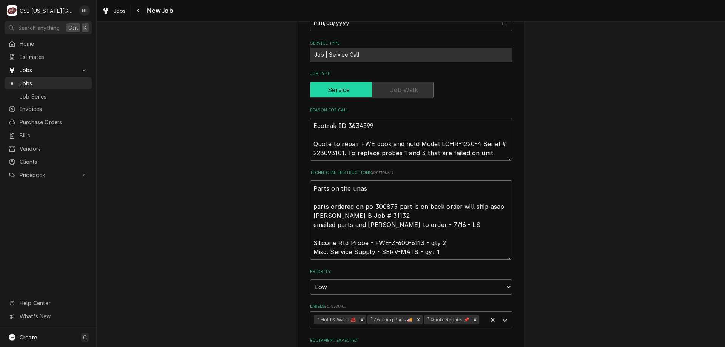
type textarea "x"
type textarea "Parts on the unass parts ordered on po 300875 part is on back order will ship a…"
type textarea "x"
type textarea "Parts on the unassi parts ordered on po 300875 part is on back order will ship …"
type textarea "x"
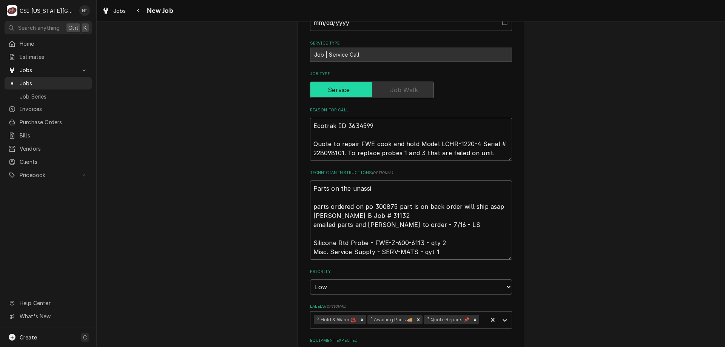
type textarea "Parts on the unassig parts ordered on po 300875 part is on back order will ship…"
type textarea "x"
type textarea "Parts on the unassign parts ordered on po 300875 part is on back order will shi…"
type textarea "x"
type textarea "Parts on the unassigne parts ordered on po 300875 part is on back order will sh…"
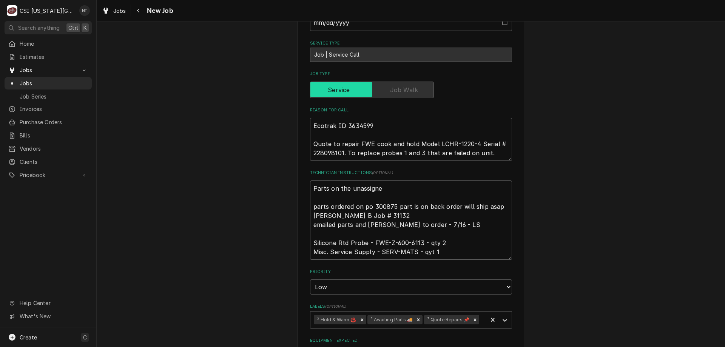
type textarea "x"
type textarea "Parts on the unassigned parts ordered on po 300875 part is on back order will s…"
type textarea "x"
type textarea "Parts on the unassigned s parts ordered on po 300875 part is on back order will…"
type textarea "x"
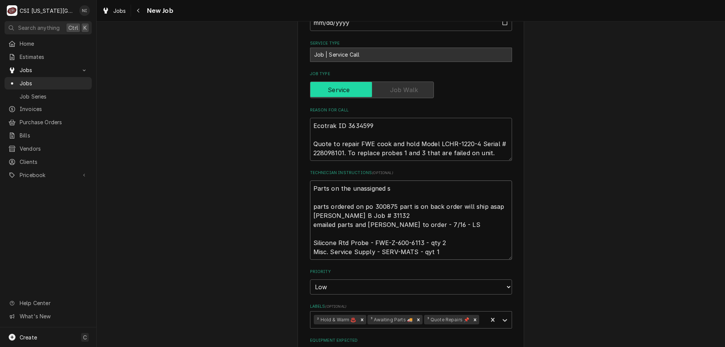
type textarea "Parts on the unassigned sh parts ordered on po 300875 part is on back order wil…"
type textarea "x"
type textarea "Parts on the unassigned she parts ordered on po 300875 part is on back order wi…"
type textarea "x"
type textarea "Parts on the unassigned shel parts ordered on po 300875 part is on back order w…"
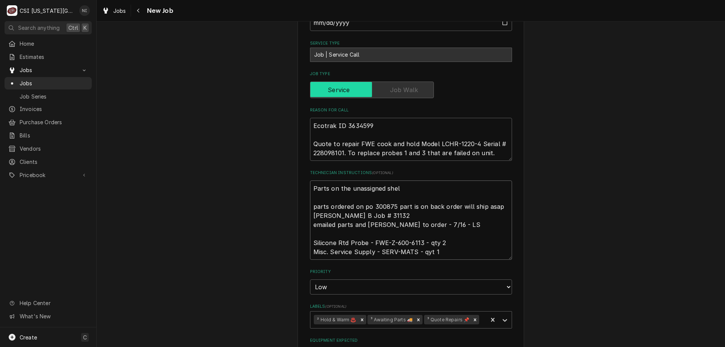
type textarea "x"
type textarea "Parts on the unassigned shelf parts ordered on po 300875 part is on back order …"
type textarea "x"
click at [417, 321] on icon "Remove ³ Awaiting Parts 🚚" at bounding box center [418, 319] width 5 height 5
type textarea "Parts on the unassigned shelf parts ordered on po 300875 part is on back order …"
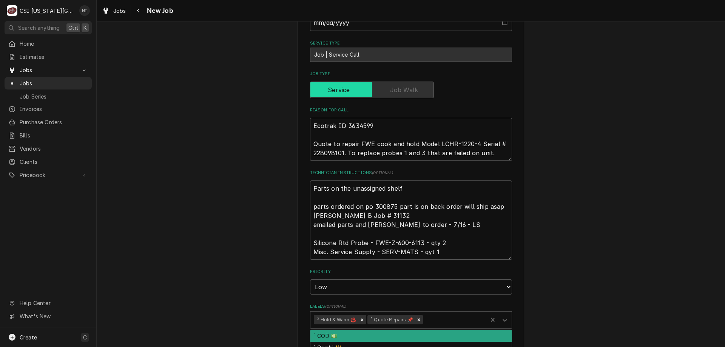
click at [501, 317] on icon "Labels" at bounding box center [505, 320] width 8 height 8
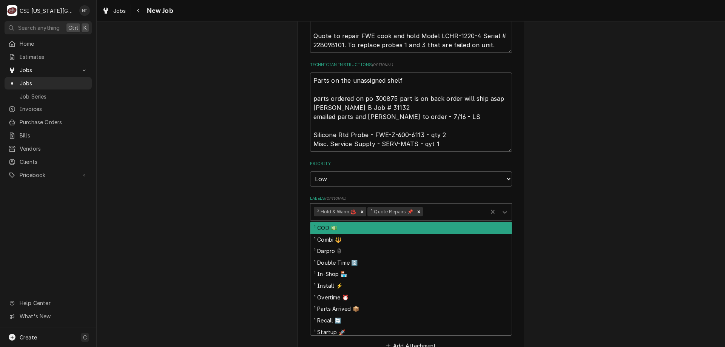
scroll to position [492, 0]
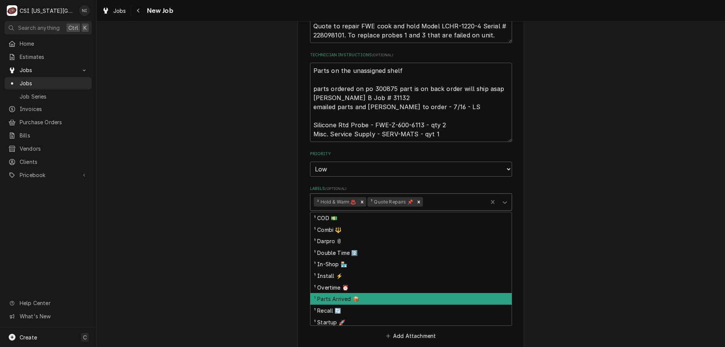
click at [356, 297] on div "¹ Parts Arrived 📦" at bounding box center [410, 299] width 201 height 12
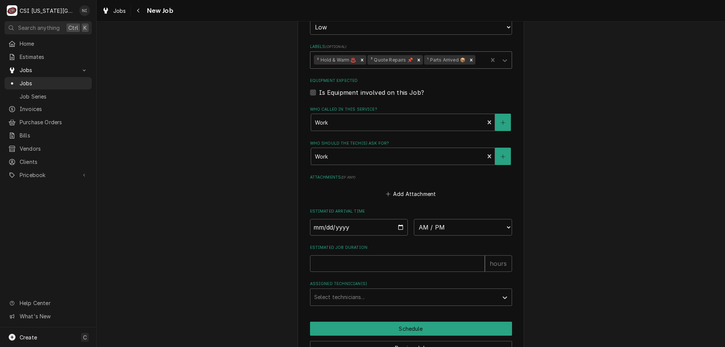
scroll to position [677, 0]
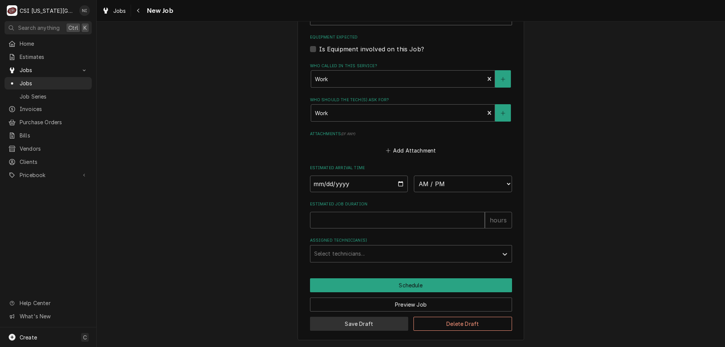
click at [377, 328] on button "Save Draft" at bounding box center [359, 324] width 99 height 14
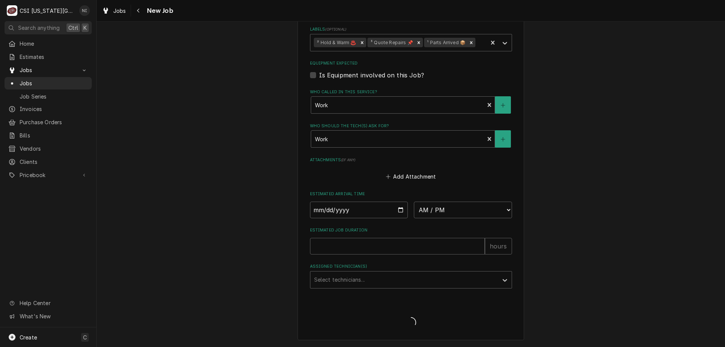
scroll to position [651, 0]
type textarea "x"
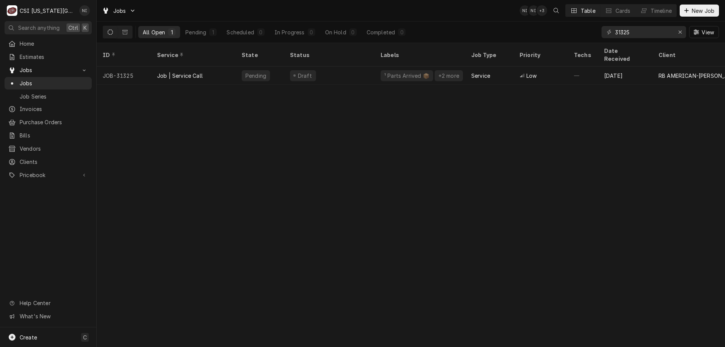
drag, startPoint x: 180, startPoint y: 141, endPoint x: 211, endPoint y: 133, distance: 32.3
click at [182, 140] on div "ID Service State Status Labels Job Type Priority Techs Date Received Client Loc…" at bounding box center [411, 195] width 628 height 304
drag, startPoint x: 631, startPoint y: 34, endPoint x: 553, endPoint y: 13, distance: 80.6
click at [548, 22] on div "All Open 1 Pending 1 Scheduled 0 In Progress 0 On Hold 0 Completed 0 31325 View" at bounding box center [411, 32] width 616 height 21
type input "32497"
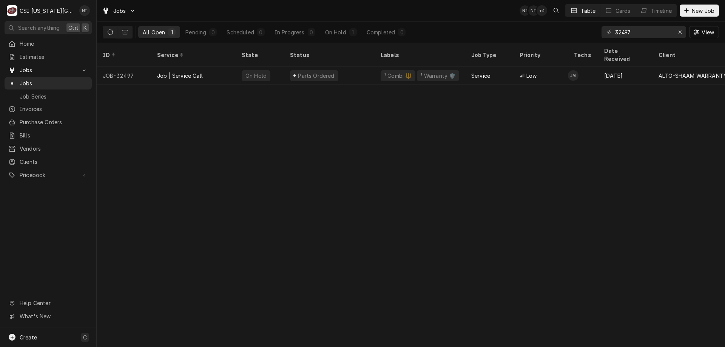
click at [277, 66] on div "On Hold" at bounding box center [260, 75] width 48 height 18
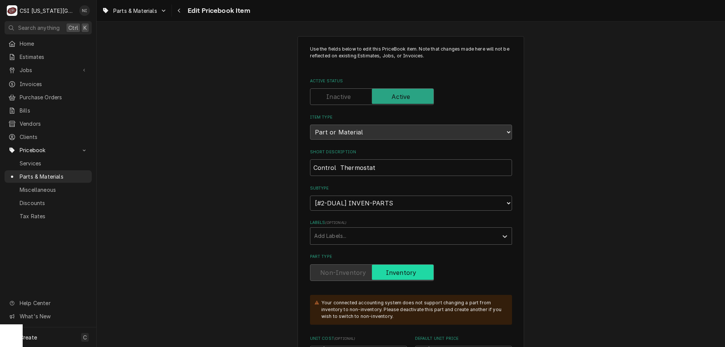
scroll to position [7957, 0]
